Goal: Task Accomplishment & Management: Use online tool/utility

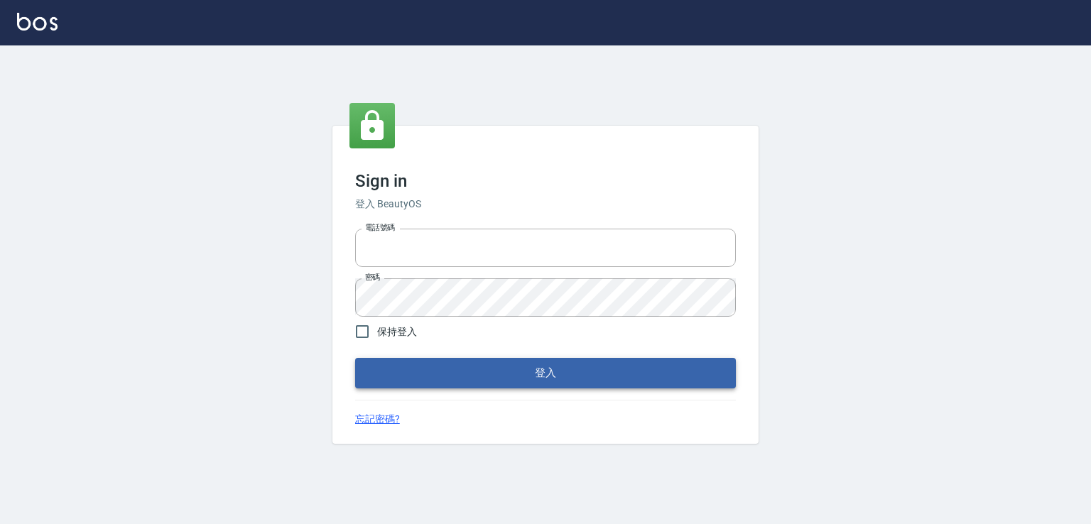
type input "0982132488"
click at [586, 372] on button "登入" at bounding box center [545, 373] width 381 height 30
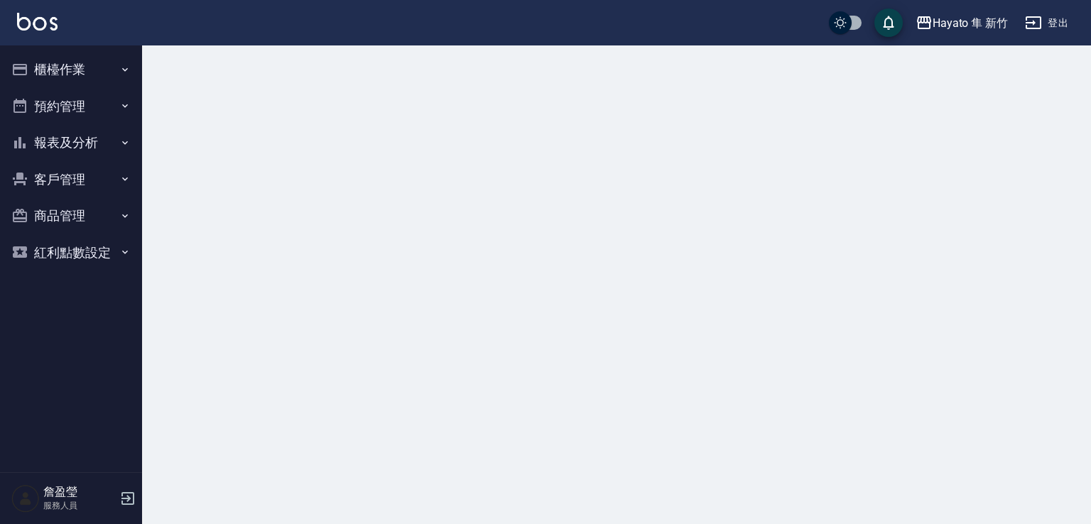
click at [70, 43] on div "Hayato 隼 新竹 登出" at bounding box center [545, 22] width 1091 height 45
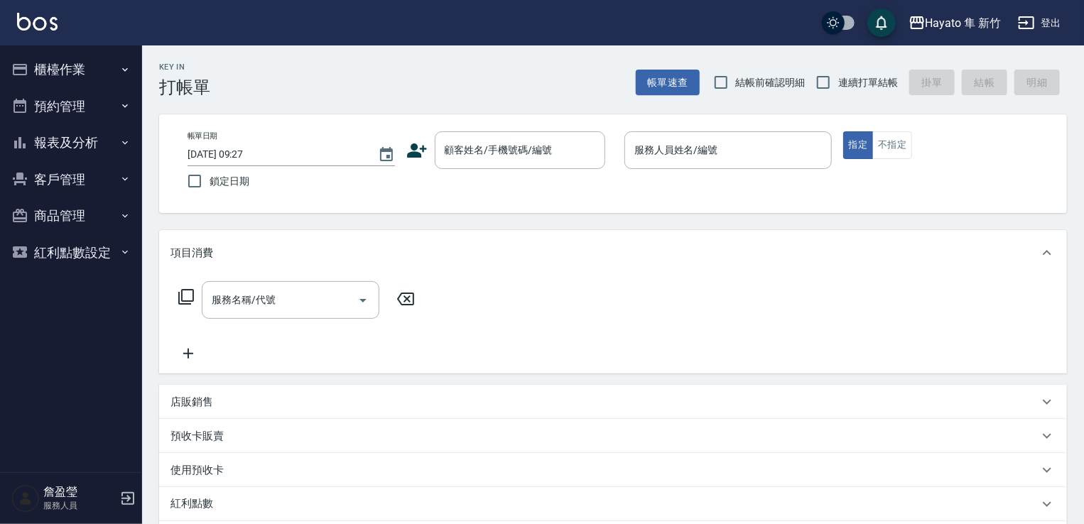
click at [74, 70] on button "櫃檯作業" at bounding box center [71, 69] width 131 height 37
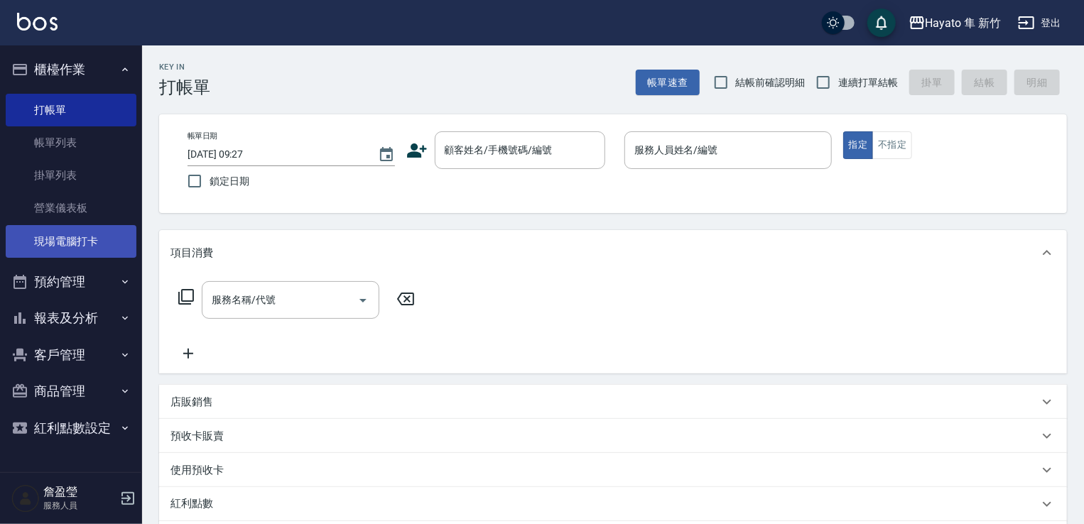
click at [120, 254] on link "現場電腦打卡" at bounding box center [71, 241] width 131 height 33
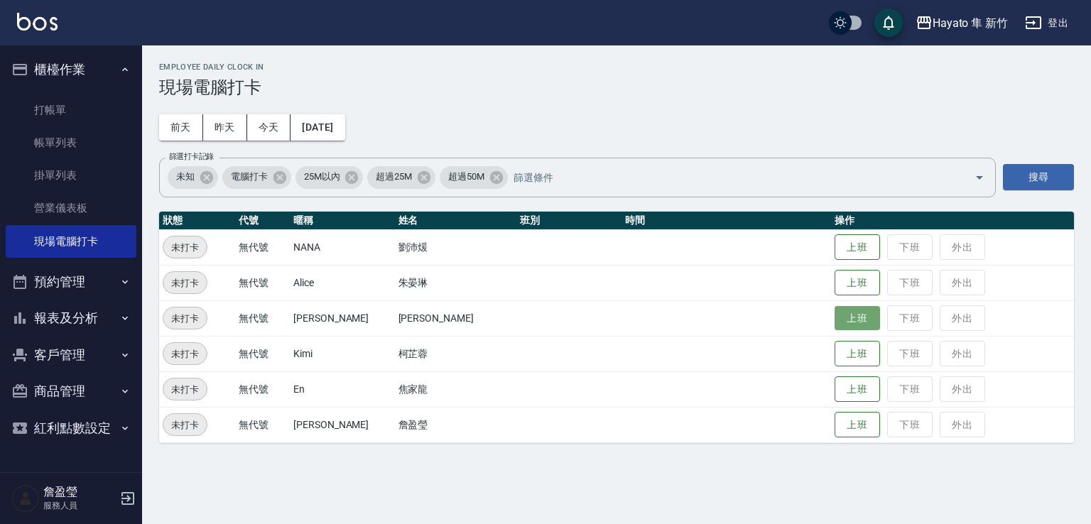
click at [835, 320] on button "上班" at bounding box center [857, 318] width 45 height 25
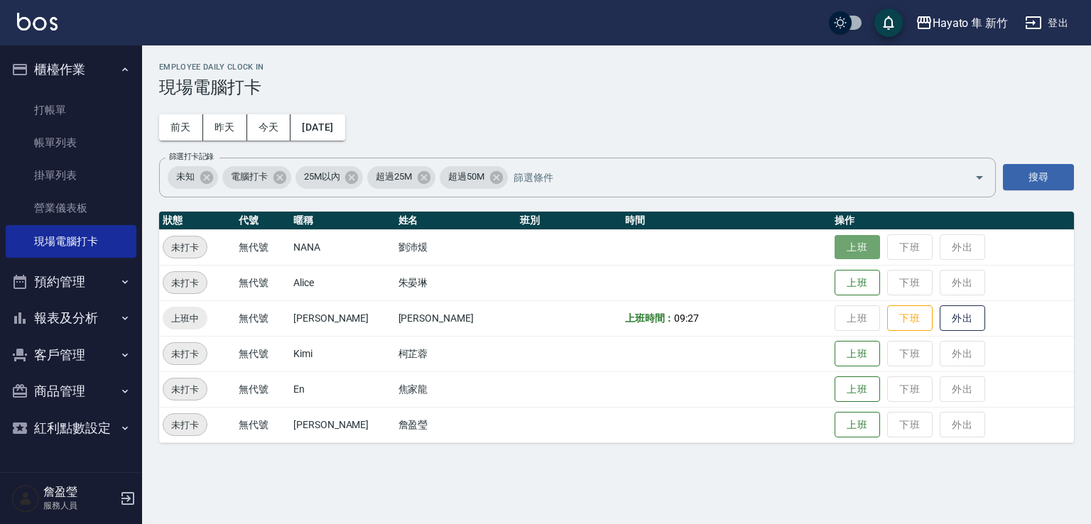
click at [835, 258] on button "上班" at bounding box center [857, 247] width 45 height 25
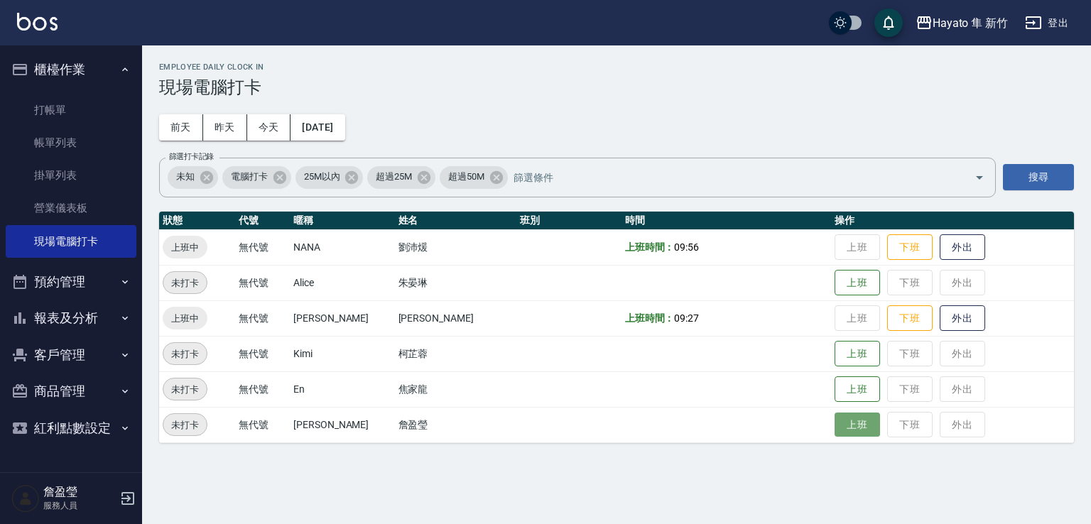
click at [842, 424] on button "上班" at bounding box center [857, 425] width 45 height 25
click at [851, 377] on button "上班" at bounding box center [857, 390] width 45 height 26
click at [853, 379] on button "上班" at bounding box center [857, 390] width 45 height 26
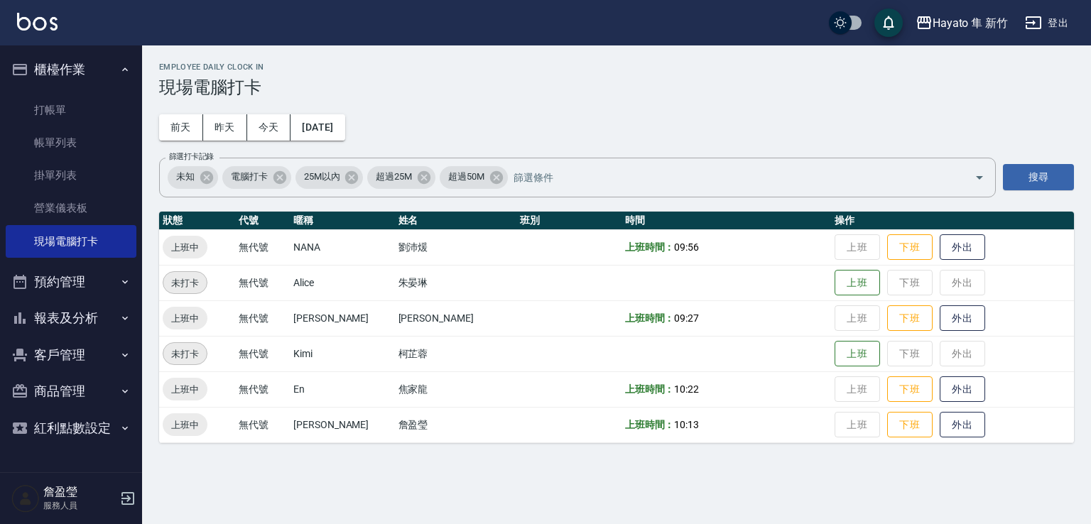
click at [99, 325] on button "報表及分析" at bounding box center [71, 318] width 131 height 37
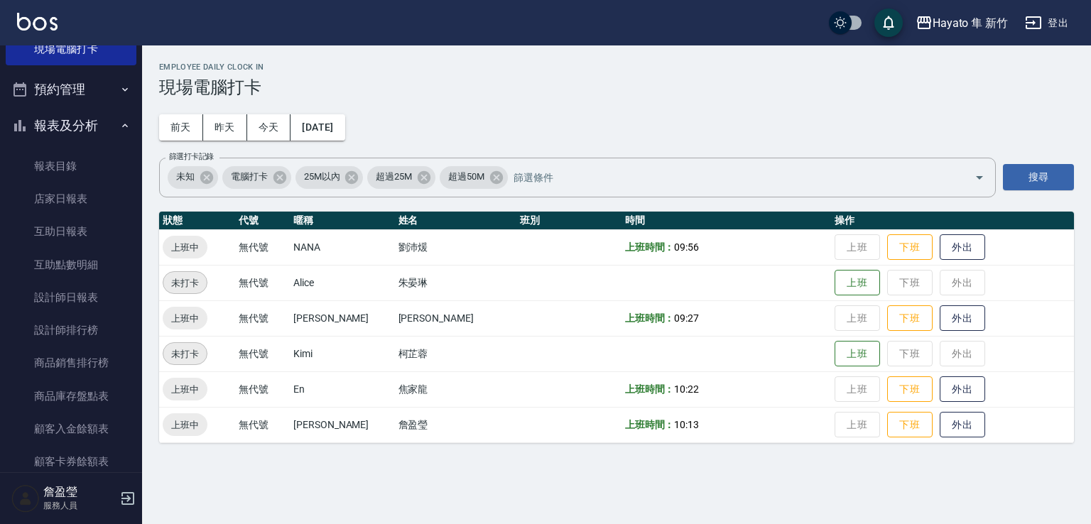
scroll to position [213, 0]
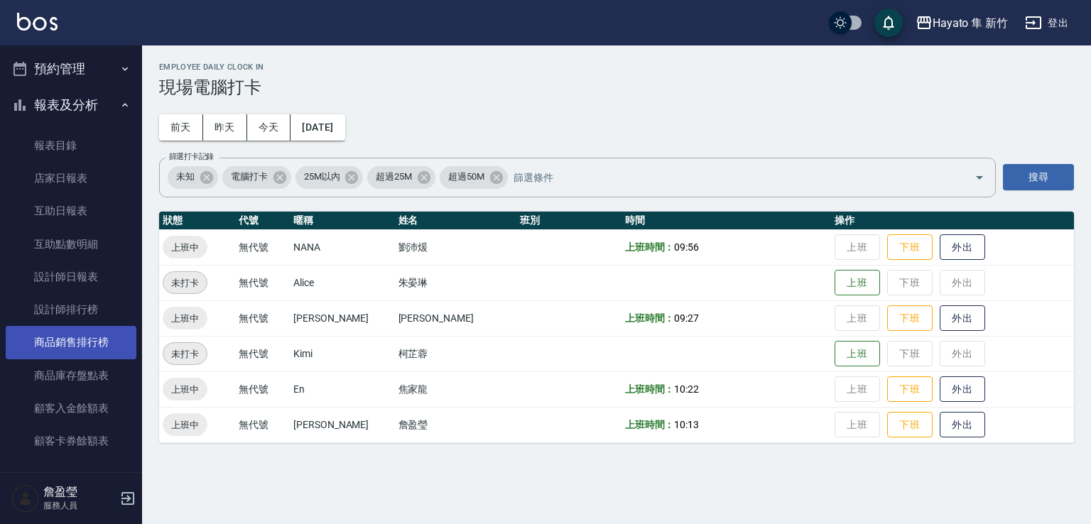
click at [110, 339] on link "商品銷售排行榜" at bounding box center [71, 342] width 131 height 33
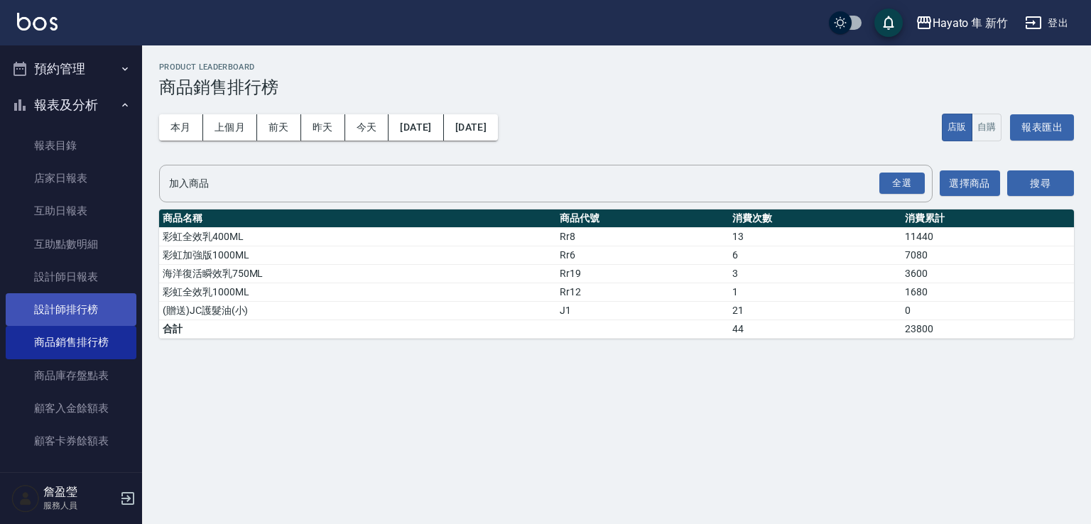
click at [92, 311] on link "設計師排行榜" at bounding box center [71, 309] width 131 height 33
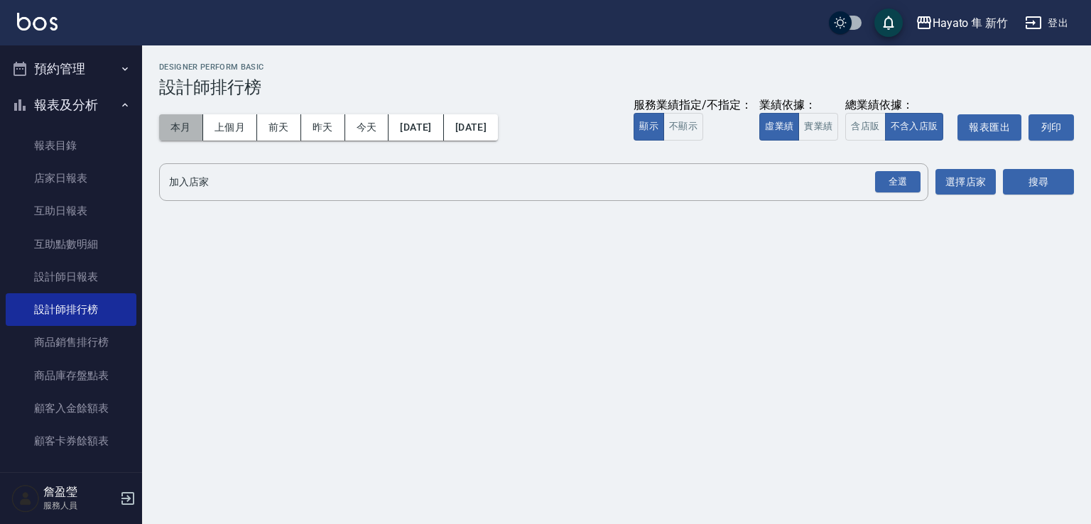
click at [171, 129] on button "本月" at bounding box center [181, 127] width 44 height 26
click at [898, 181] on div "全選" at bounding box center [897, 182] width 45 height 22
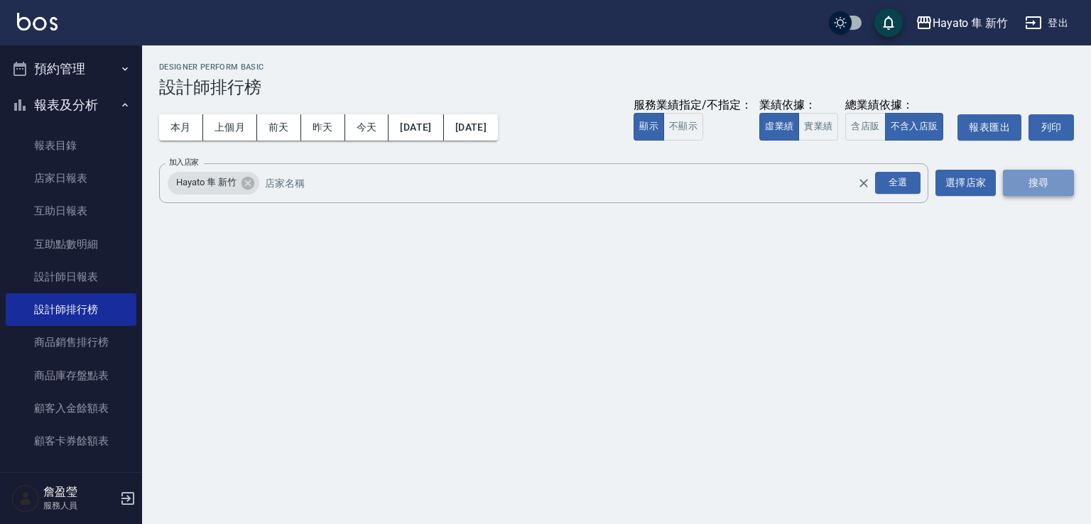
click at [1014, 181] on button "搜尋" at bounding box center [1038, 183] width 71 height 26
